Goal: Transaction & Acquisition: Purchase product/service

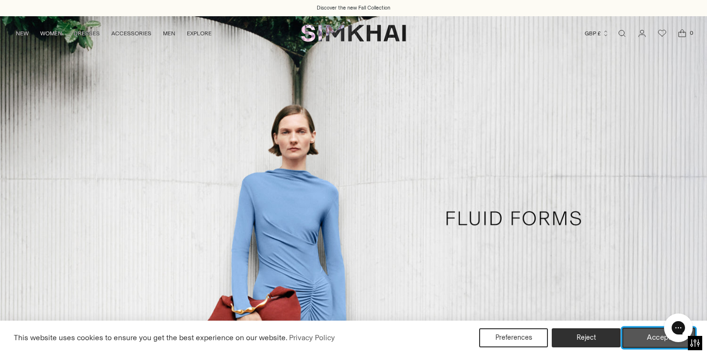
click at [656, 340] on button "Accept" at bounding box center [658, 338] width 73 height 20
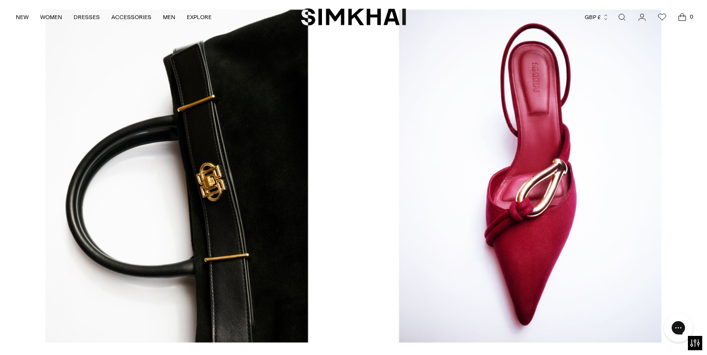
scroll to position [1238, 0]
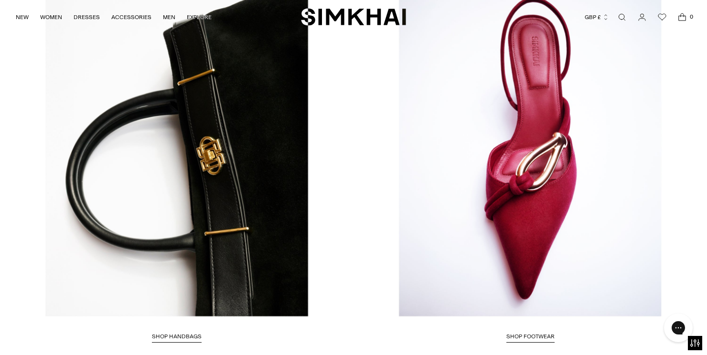
click at [547, 333] on link "SHOP FOOTWEAR" at bounding box center [530, 338] width 48 height 10
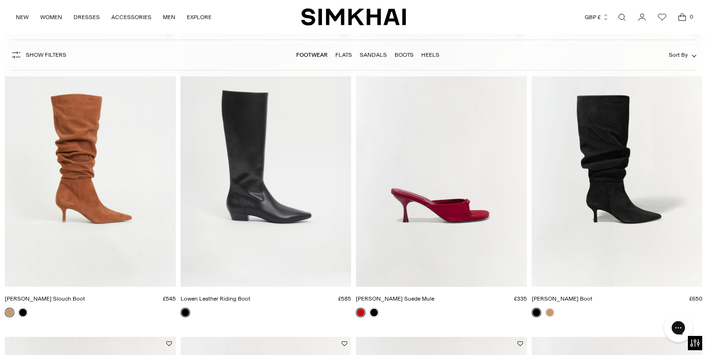
scroll to position [729, 0]
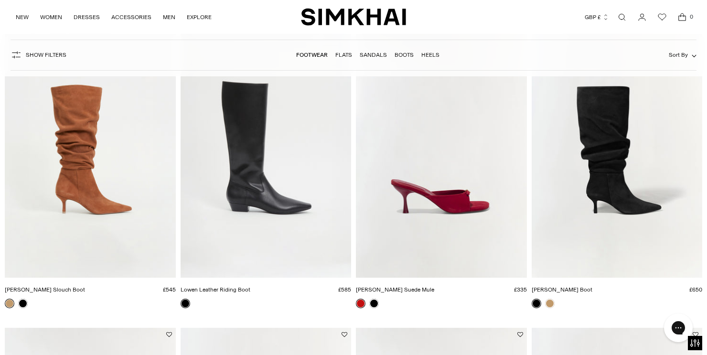
click at [0, 0] on img "Jordi Suede Slouch Boot" at bounding box center [0, 0] width 0 height 0
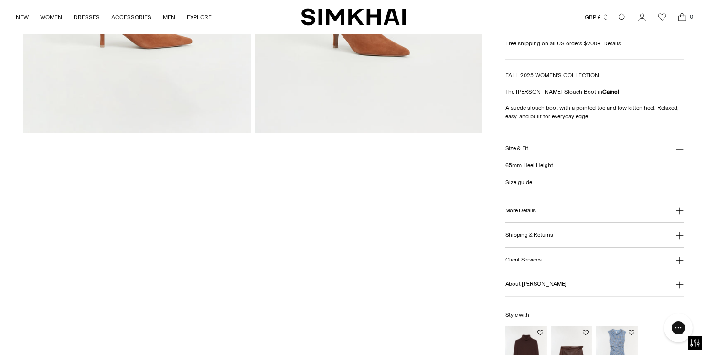
scroll to position [278, 0]
click at [681, 211] on icon at bounding box center [680, 210] width 8 height 8
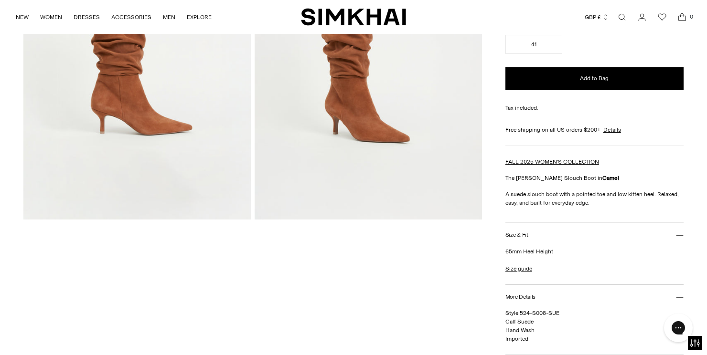
scroll to position [0, 0]
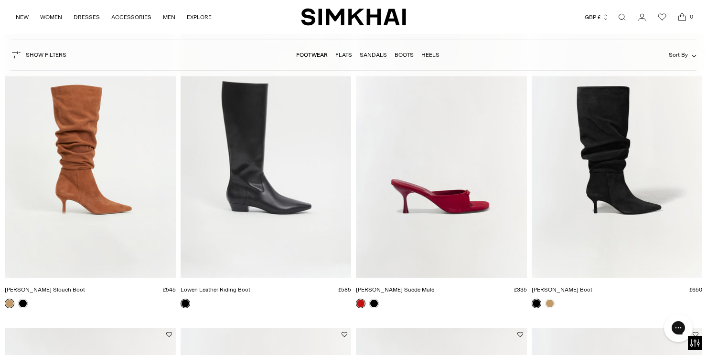
click at [0, 0] on img "Carey Suede Mule" at bounding box center [0, 0] width 0 height 0
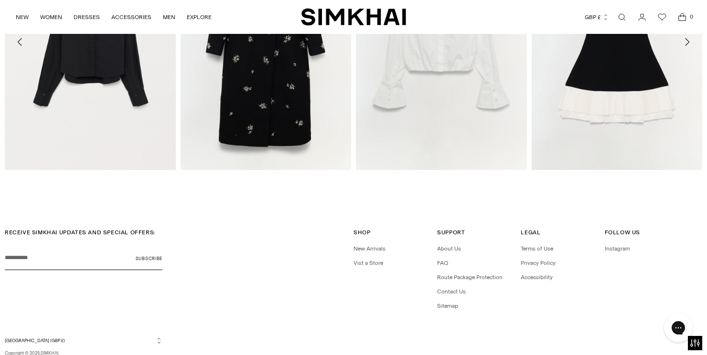
scroll to position [1120, 0]
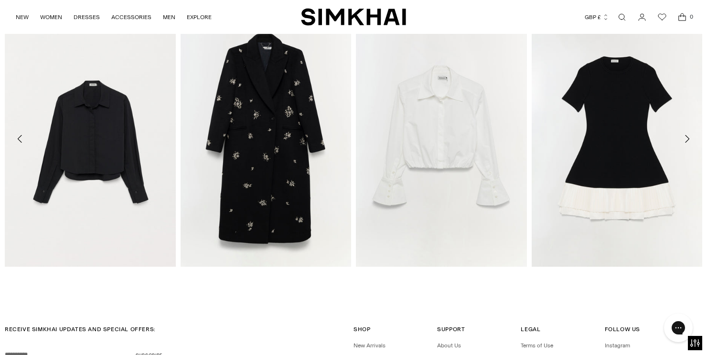
click at [388, 13] on img "SIMKHAI" at bounding box center [353, 17] width 105 height 19
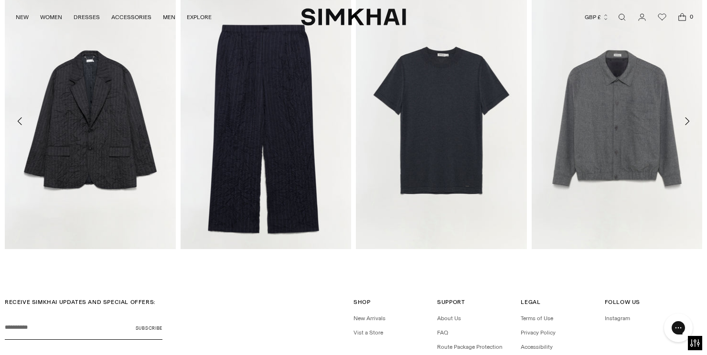
scroll to position [2512, 0]
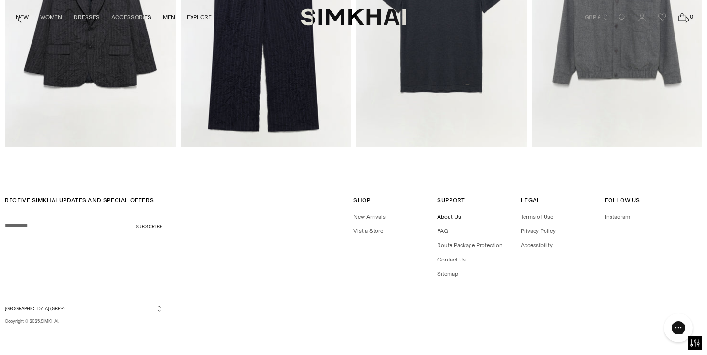
click at [455, 215] on link "About Us" at bounding box center [449, 217] width 24 height 7
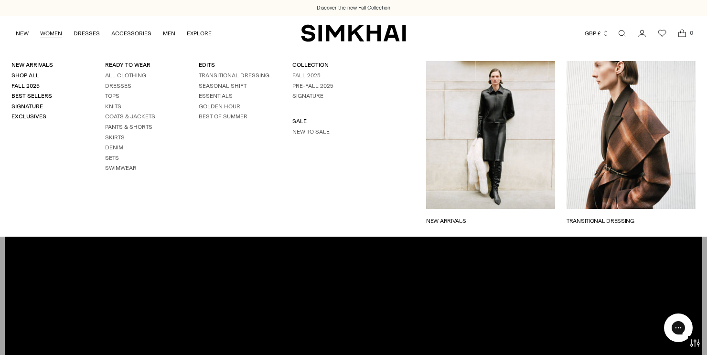
click at [48, 33] on link "WOMEN" at bounding box center [51, 33] width 22 height 21
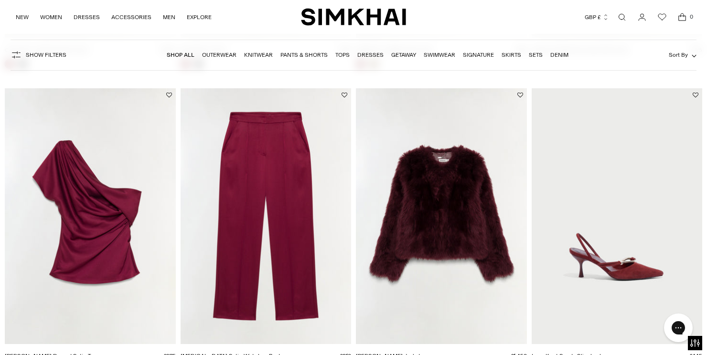
scroll to position [359, 0]
